Goal: Task Accomplishment & Management: Complete application form

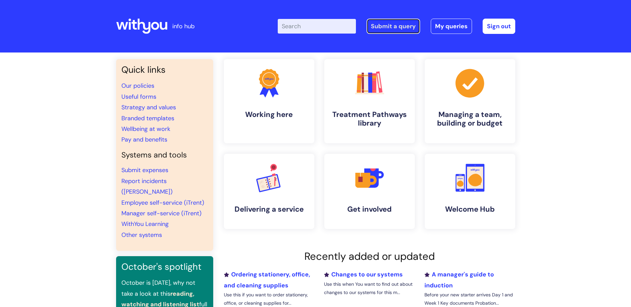
click at [382, 24] on link "Submit a query" at bounding box center [394, 26] width 54 height 15
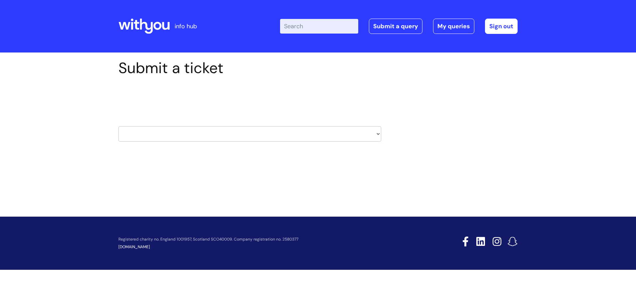
click at [182, 135] on select "HR / People IT and Support Clinical Drug Alerts Finance Accounts Data Support T…" at bounding box center [249, 133] width 263 height 15
select select "it_and_support"
click at [118, 126] on select "HR / People IT and Support Clinical Drug Alerts Finance Accounts Data Support T…" at bounding box center [249, 133] width 263 height 15
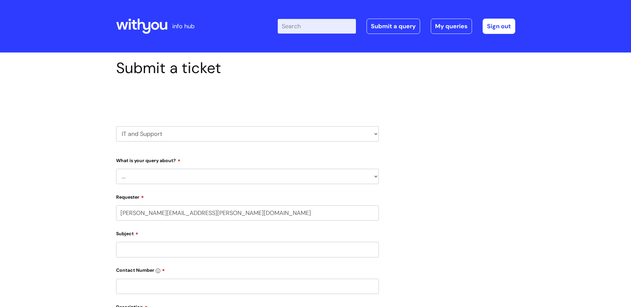
select select "80004286539"
click at [147, 176] on select "... Mobile Phone Reset & MFA Accounts, Starters and Leavers IT Hardware issue I…" at bounding box center [247, 176] width 263 height 15
select select "Mobile Phone Reset & MFA"
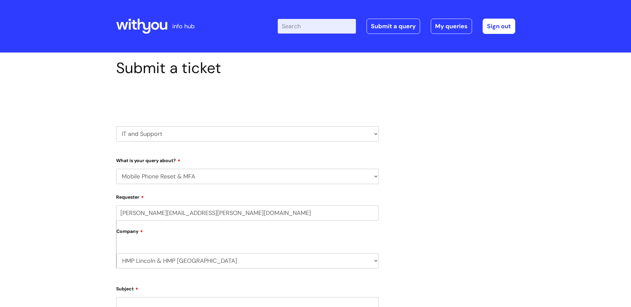
click at [116, 169] on select "... Mobile Phone Reset & MFA Accounts, Starters and Leavers IT Hardware issue I…" at bounding box center [247, 176] width 263 height 15
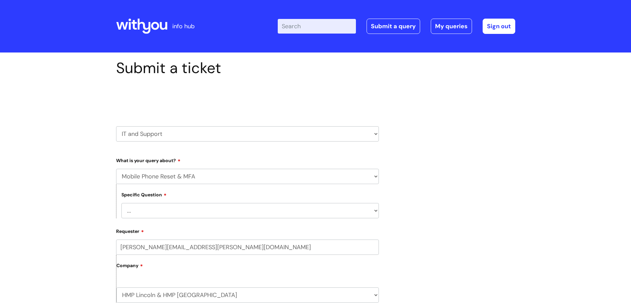
click at [154, 217] on select "... Support with Mobile Phone Reset & MFA" at bounding box center [250, 210] width 258 height 15
select select "Support with Mobile Phone Reset & MFA"
click at [121, 203] on select "... Support with Mobile Phone Reset & MFA" at bounding box center [250, 210] width 258 height 15
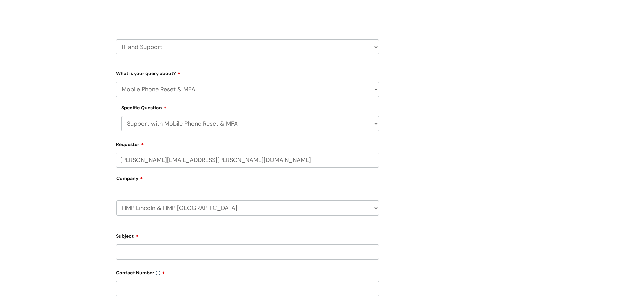
scroll to position [166, 0]
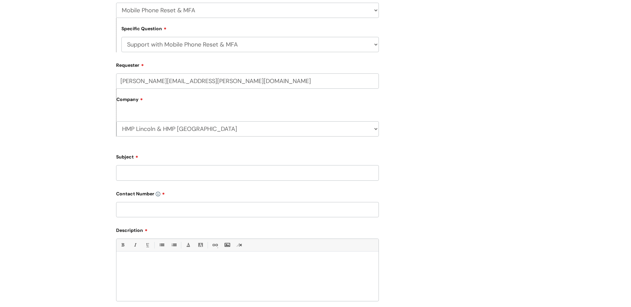
click at [135, 171] on input "Subject" at bounding box center [247, 172] width 263 height 15
type input "re: MFA"
click at [155, 210] on input "text" at bounding box center [247, 209] width 263 height 15
type input "01522663315"
click at [127, 269] on div at bounding box center [247, 279] width 262 height 46
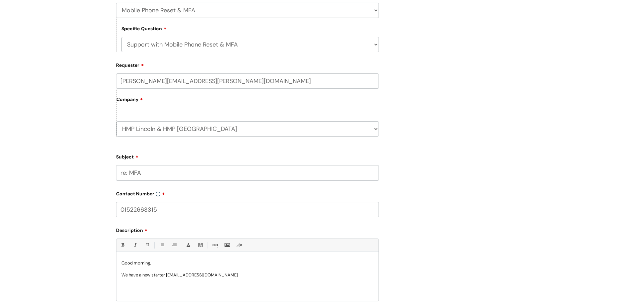
drag, startPoint x: 251, startPoint y: 274, endPoint x: 201, endPoint y: 280, distance: 50.2
click at [201, 280] on div "Good morning, We have a new starter ifunanya.anyanor@wearewithyou.org.uk" at bounding box center [247, 279] width 262 height 46
click at [185, 276] on p "We have a new starter ifunanya.anyanor" at bounding box center [247, 275] width 252 height 6
click at [168, 275] on p "We have a new starter ifunanya Anyanor" at bounding box center [247, 275] width 252 height 6
click at [220, 272] on p "We have a new starter Ifunanya Anyanor" at bounding box center [247, 275] width 252 height 6
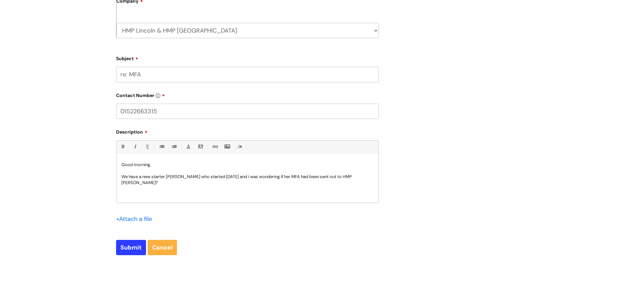
scroll to position [266, 0]
click at [133, 250] on input "Submit" at bounding box center [131, 246] width 30 height 15
type input "Please Wait..."
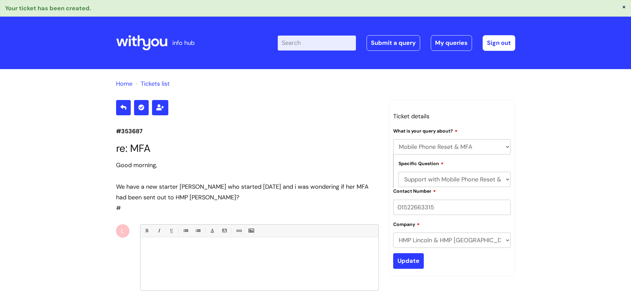
select select "Mobile Phone Reset & MFA"
select select "Support with Mobile Phone Reset & MFA"
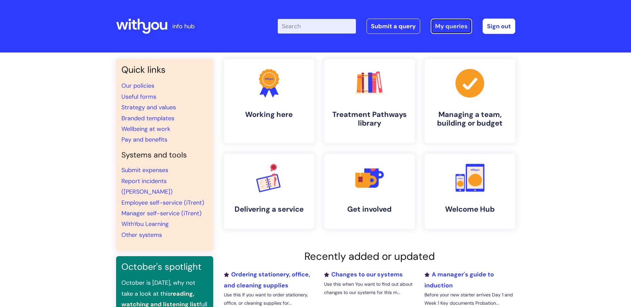
drag, startPoint x: 444, startPoint y: 28, endPoint x: 442, endPoint y: 39, distance: 10.7
click at [444, 28] on link "My queries" at bounding box center [451, 26] width 41 height 15
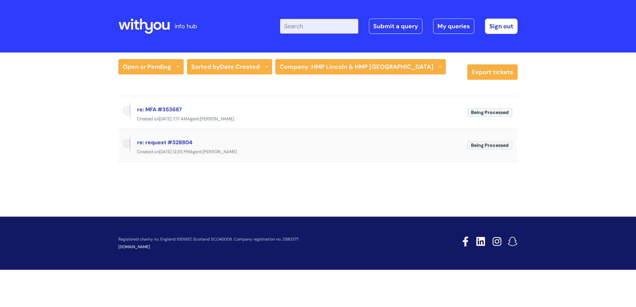
click at [232, 150] on span "[PERSON_NAME]" at bounding box center [220, 152] width 34 height 6
click at [433, 149] on div "Created [DATE][DATE] 12:35 PM Agent: [PERSON_NAME]" at bounding box center [317, 152] width 399 height 8
click at [141, 142] on link "re: request #328804" at bounding box center [164, 142] width 55 height 7
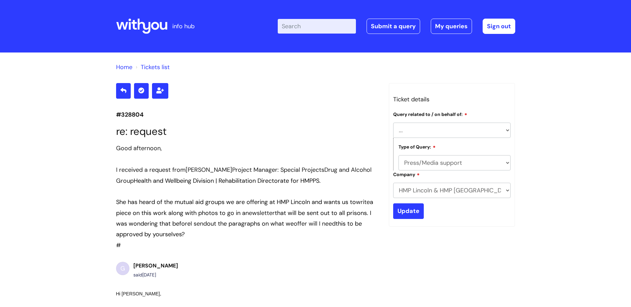
select select "HMP Lincoln"
select select "Press/Media support"
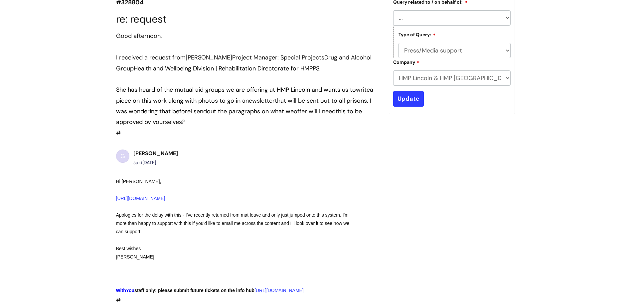
scroll to position [80, 0]
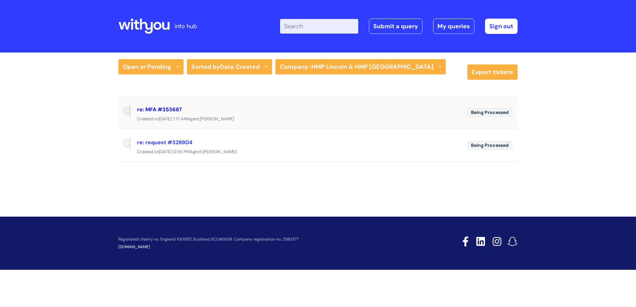
click at [168, 111] on link "re: MFA #353687" at bounding box center [159, 109] width 45 height 7
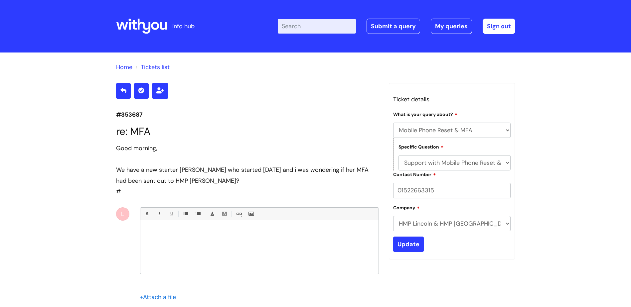
select select "Mobile Phone Reset & MFA"
select select "Support with Mobile Phone Reset & MFA"
